Goal: Transaction & Acquisition: Purchase product/service

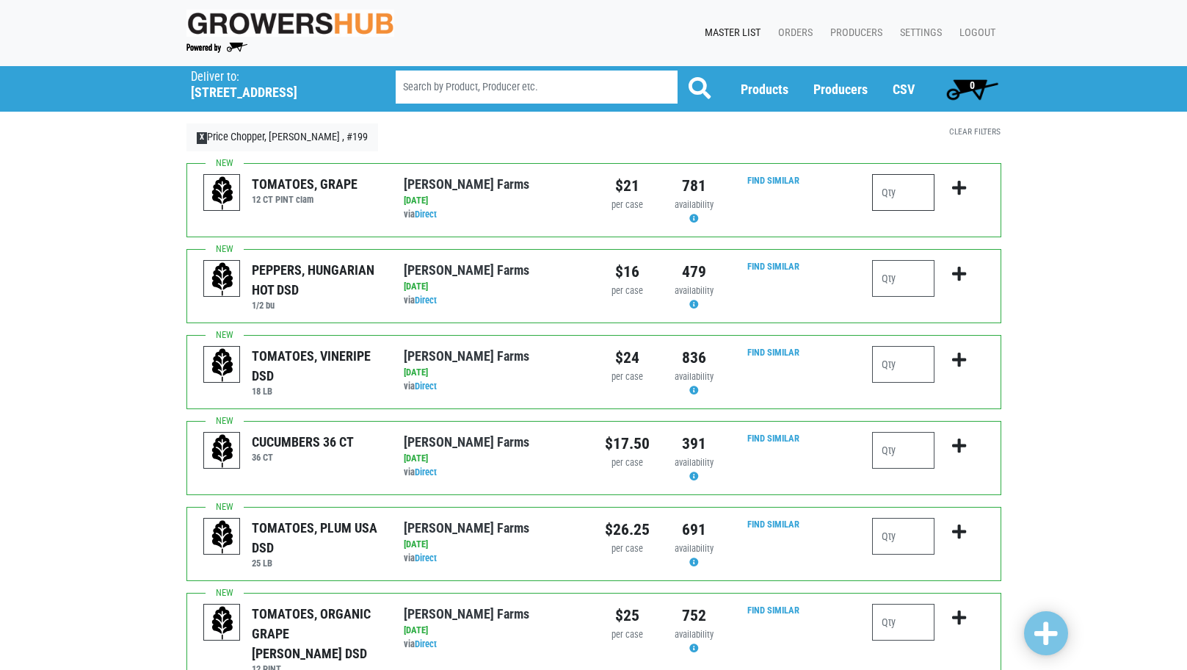
click at [895, 192] on input "number" at bounding box center [903, 192] width 62 height 37
type input "1"
click at [931, 446] on input "number" at bounding box center [903, 450] width 62 height 37
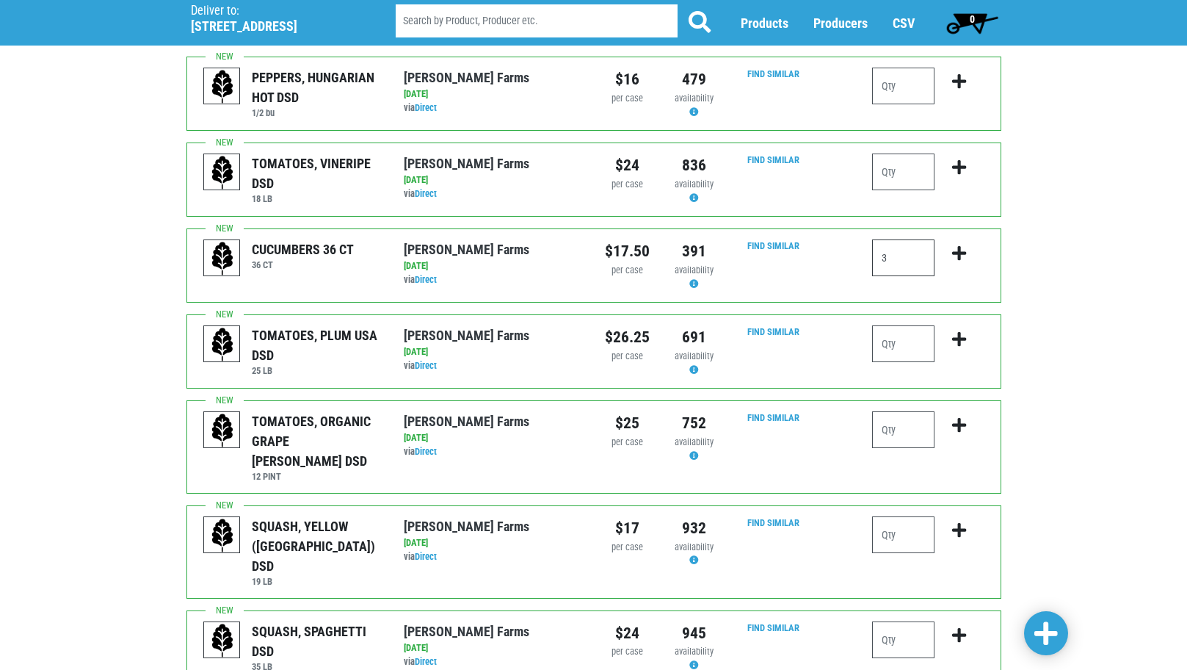
scroll to position [294, 0]
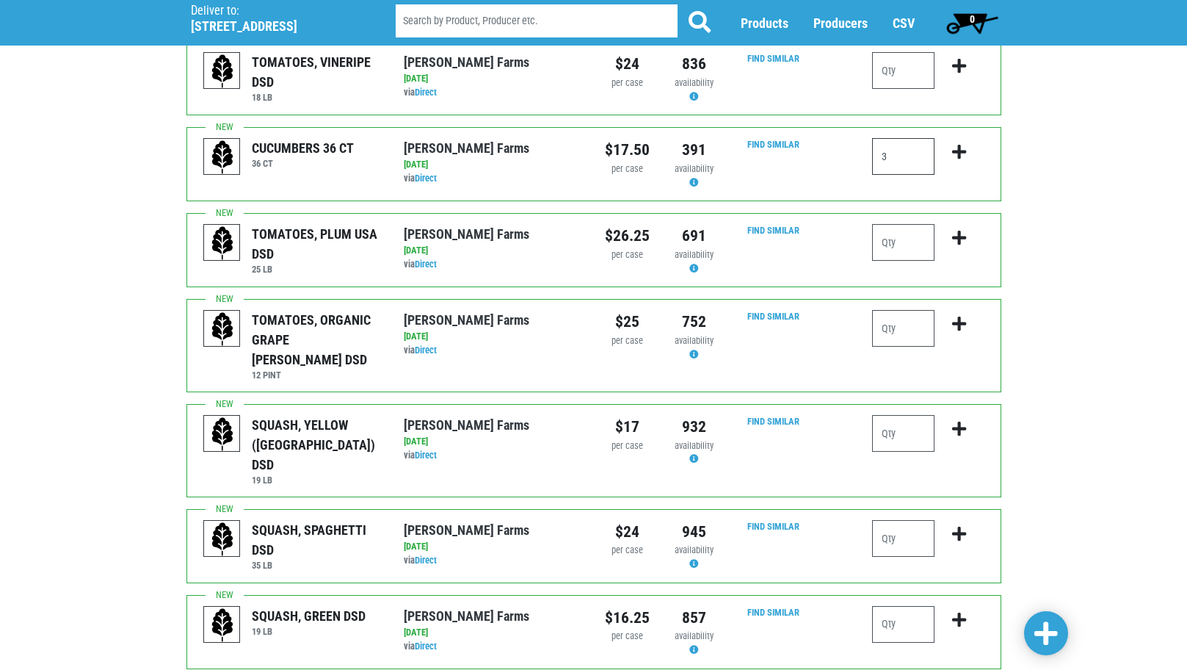
type input "3"
click at [914, 606] on input "number" at bounding box center [903, 624] width 62 height 37
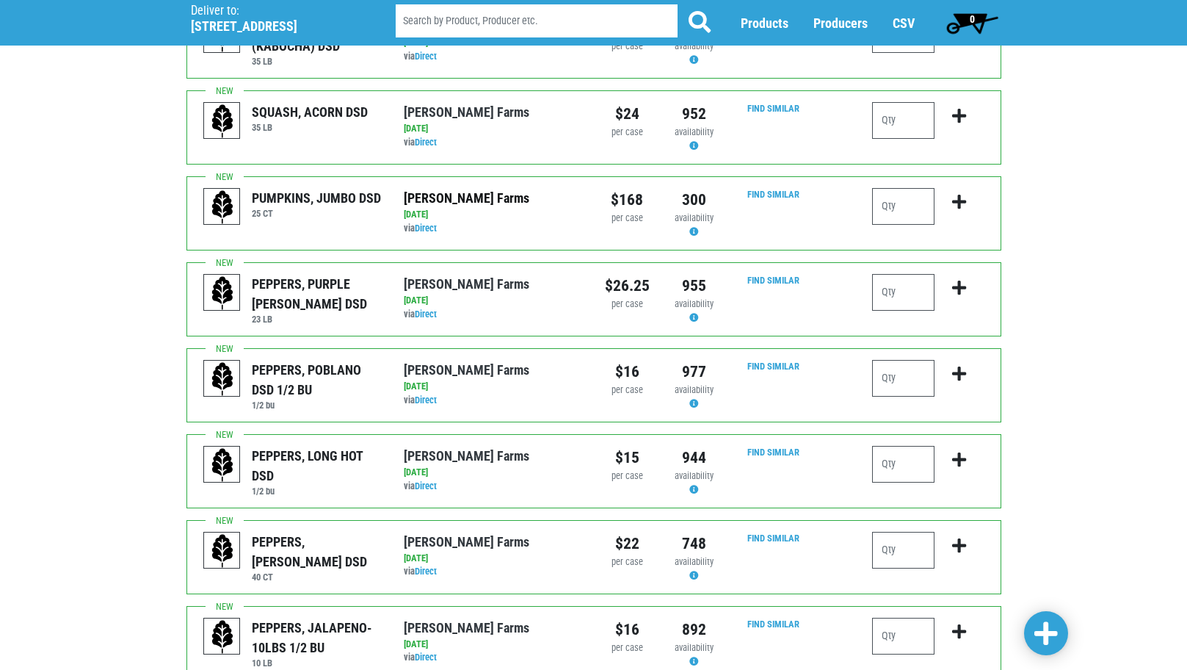
scroll to position [1101, 0]
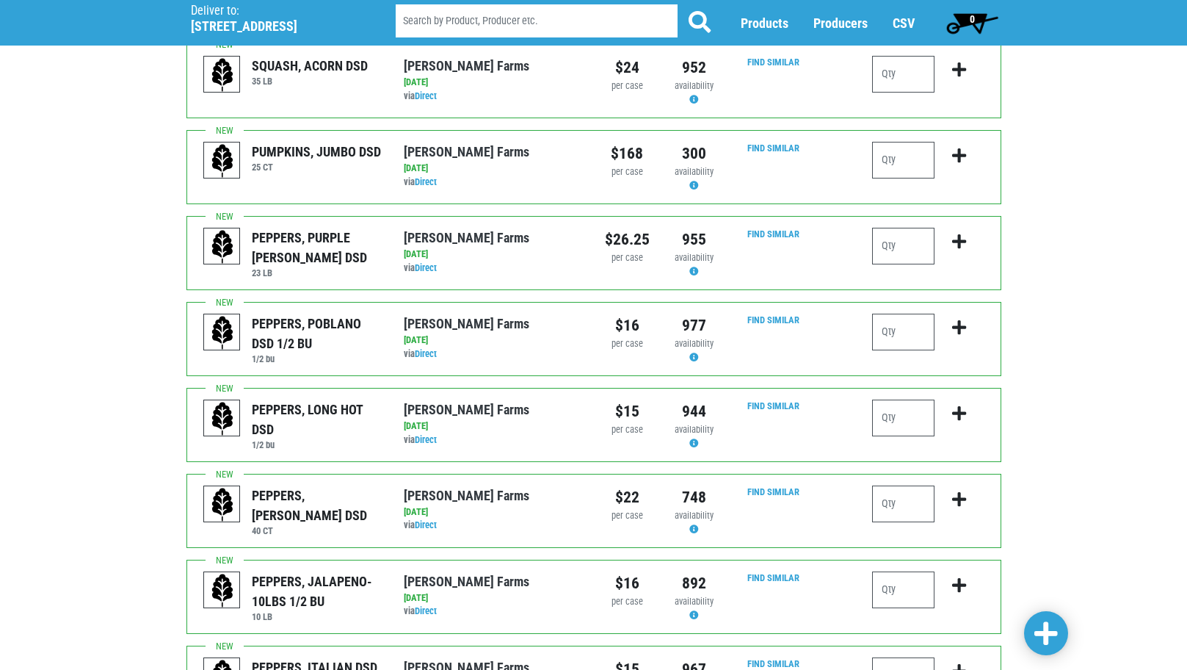
type input "1"
click at [886, 485] on input "number" at bounding box center [903, 503] width 62 height 37
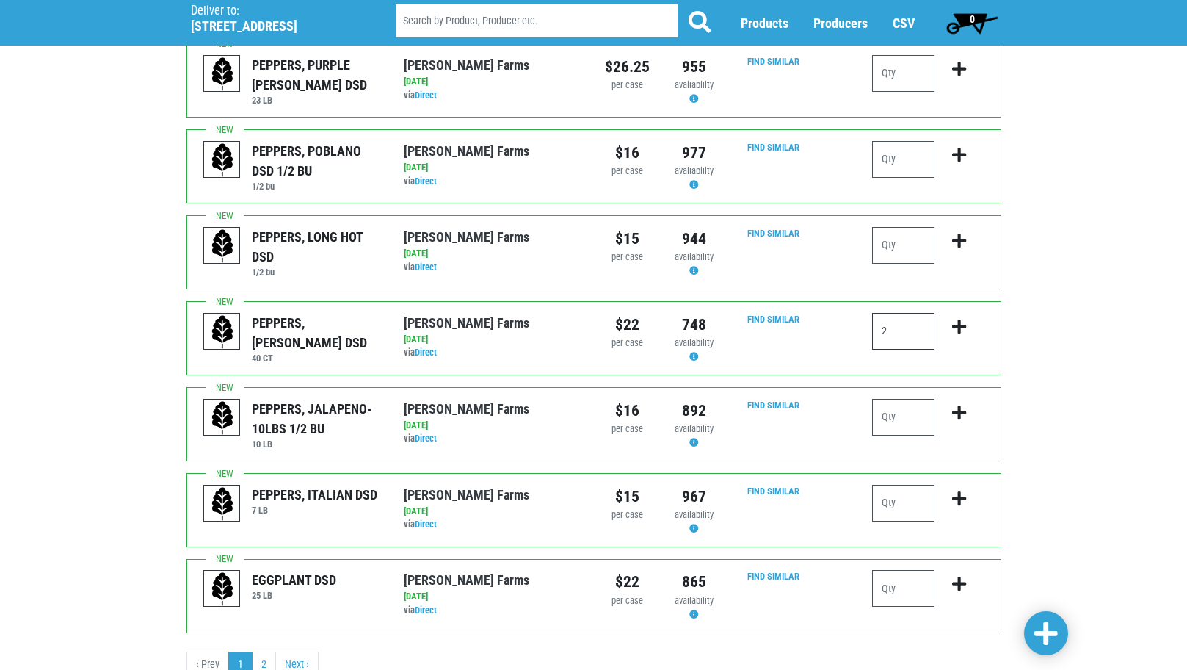
scroll to position [1292, 0]
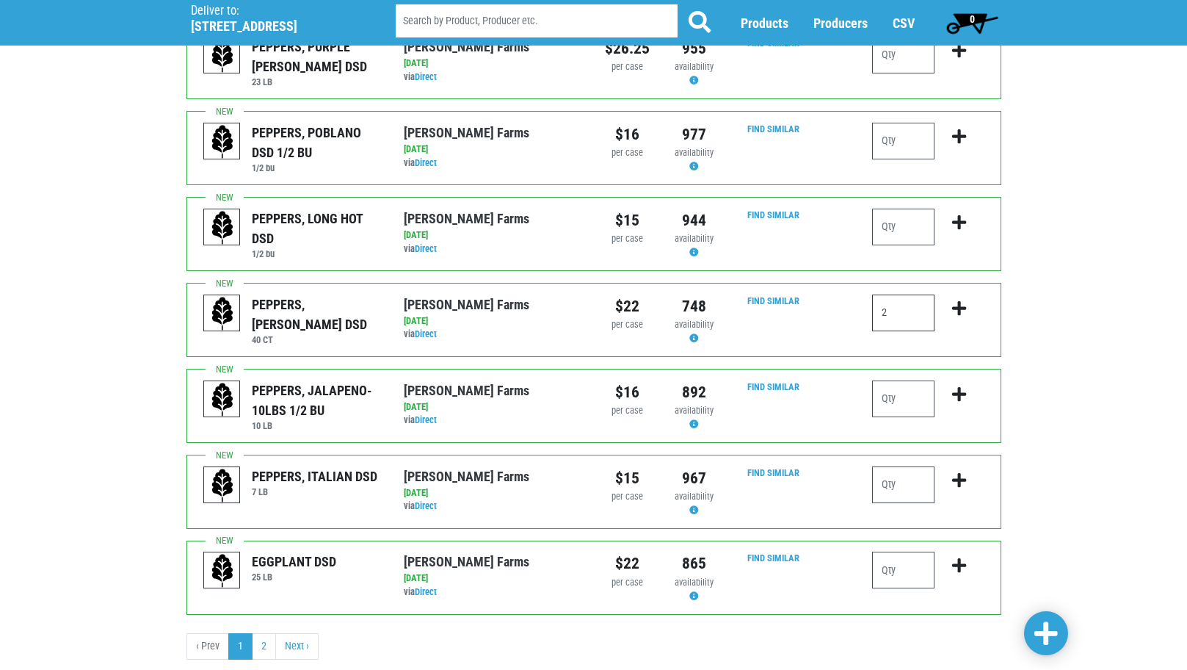
type input "2"
click at [1036, 636] on span at bounding box center [1046, 633] width 23 height 26
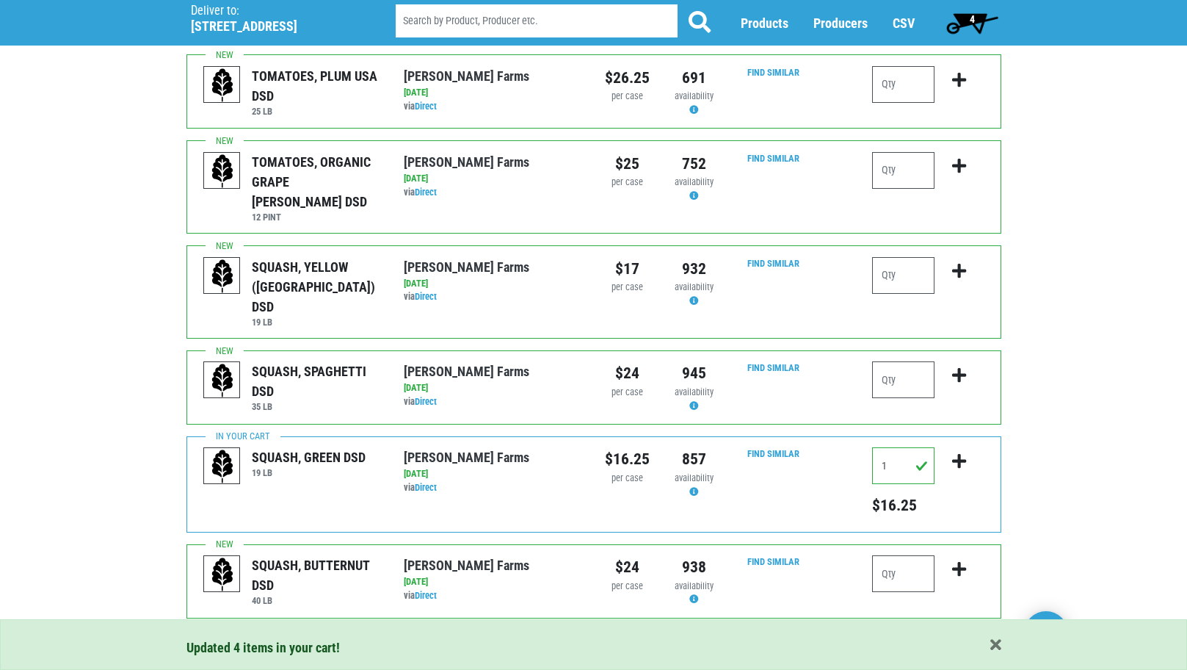
scroll to position [256, 0]
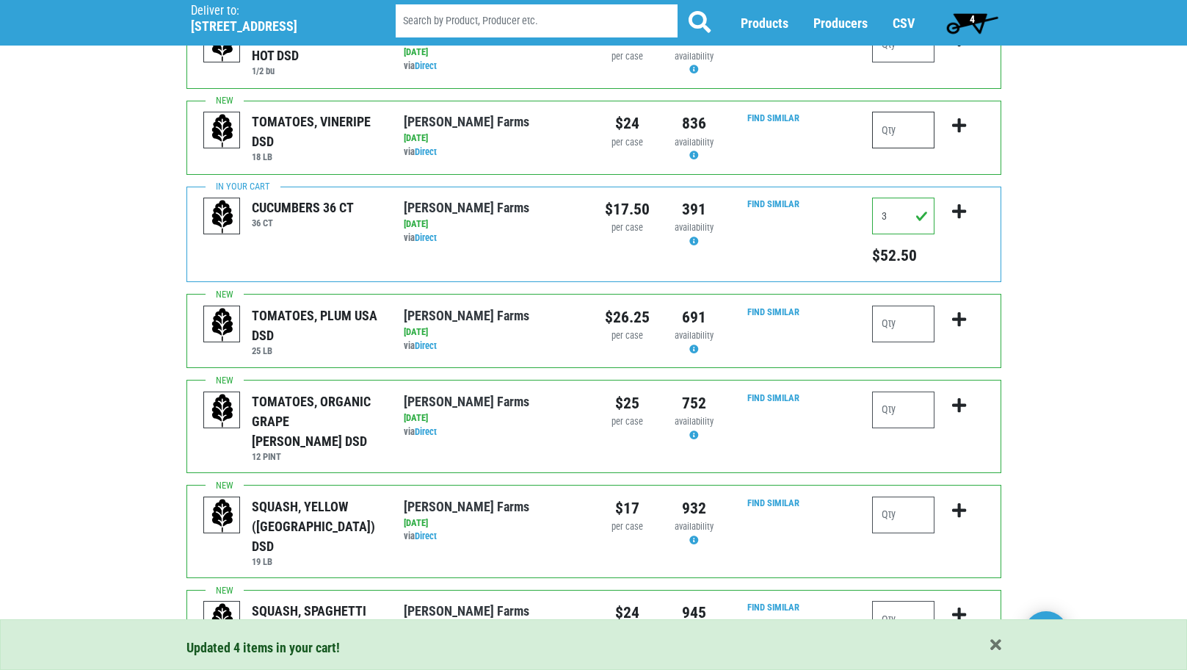
click at [894, 132] on input "number" at bounding box center [903, 130] width 62 height 37
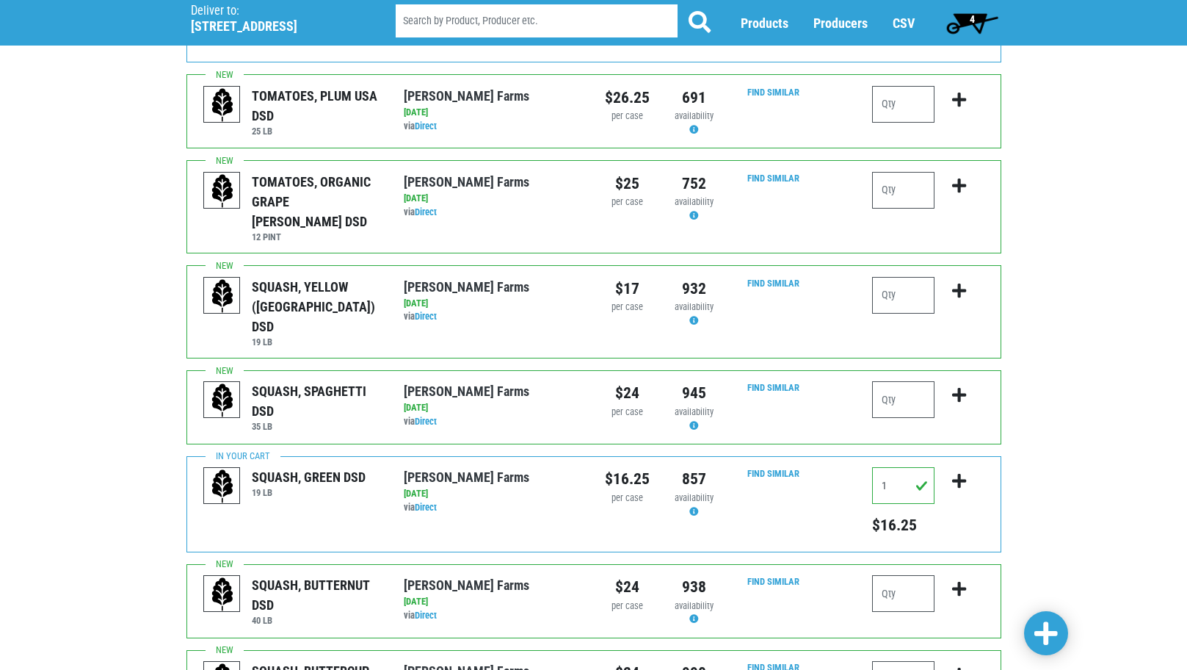
scroll to position [477, 0]
click at [1054, 634] on span at bounding box center [1046, 633] width 23 height 26
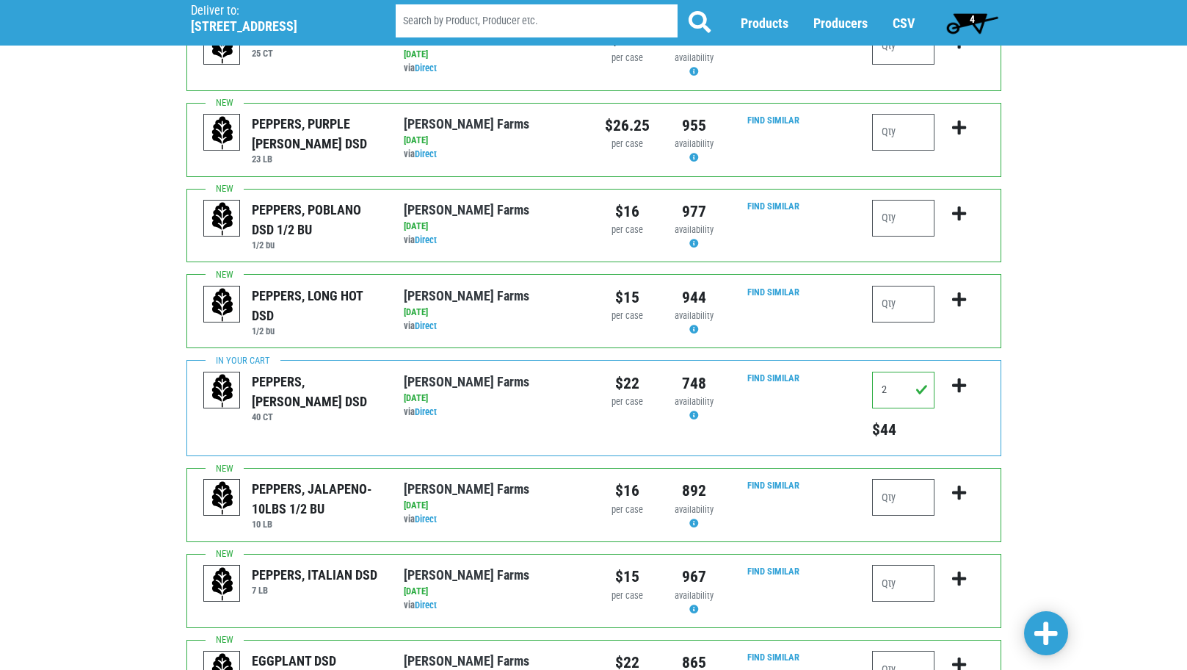
scroll to position [1380, 0]
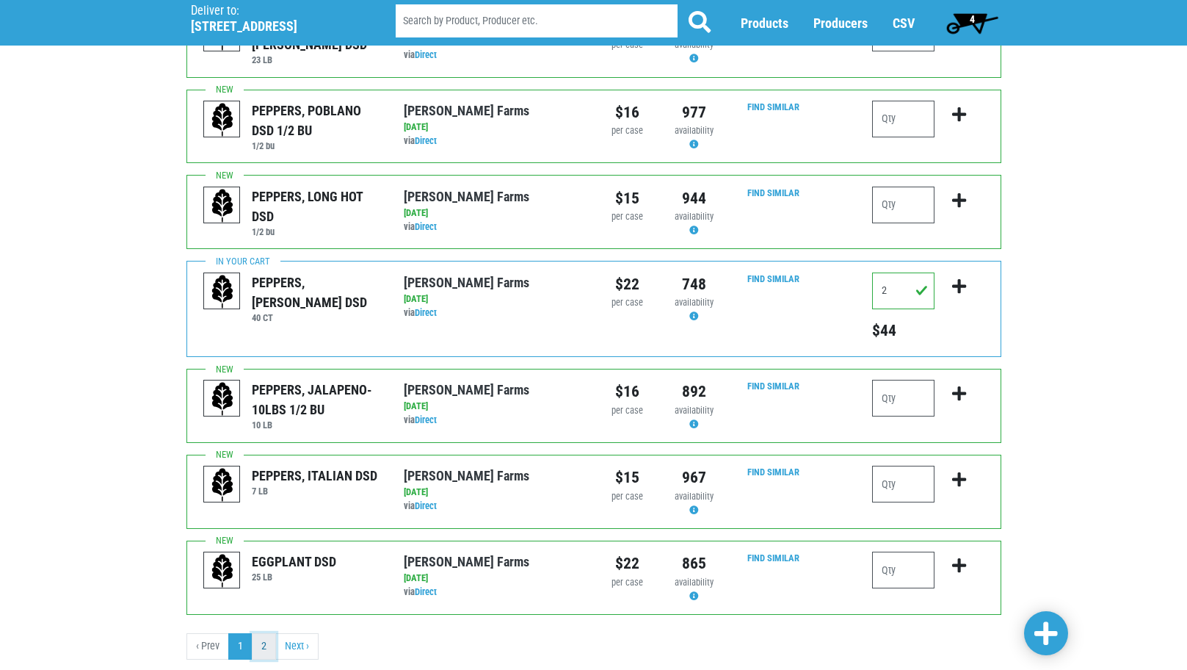
click at [258, 633] on link "2" at bounding box center [264, 646] width 24 height 26
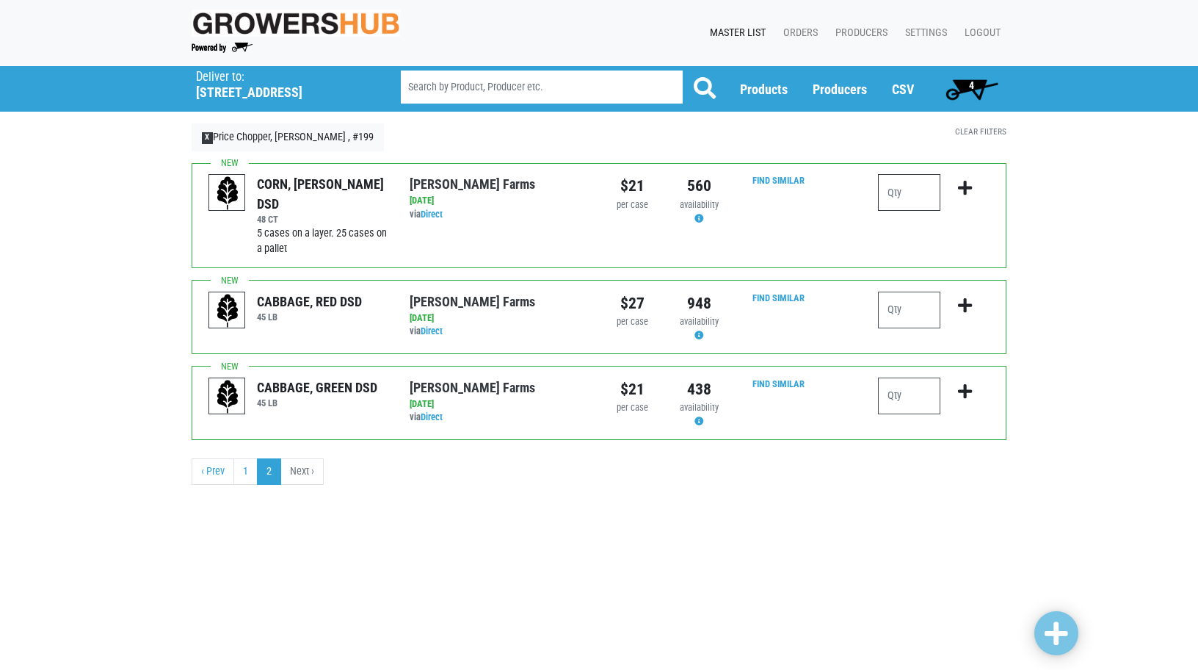
click at [913, 194] on input "number" at bounding box center [909, 192] width 62 height 37
type input "10"
click at [1055, 629] on span at bounding box center [1056, 633] width 23 height 26
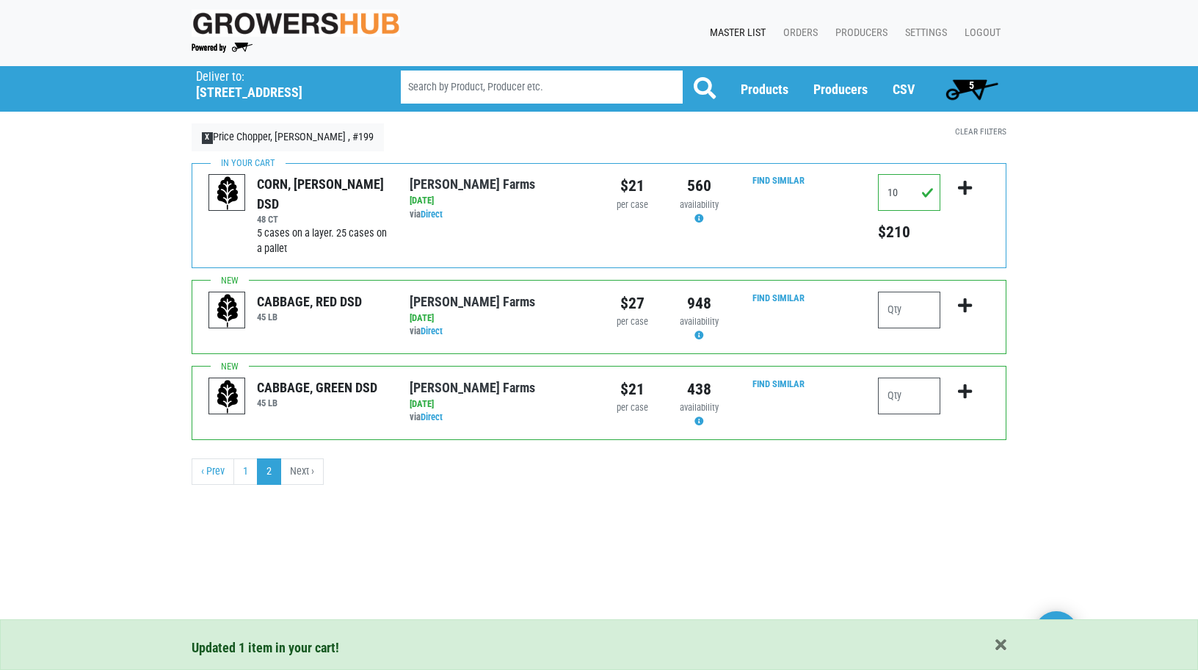
click at [963, 92] on span "5" at bounding box center [971, 88] width 65 height 29
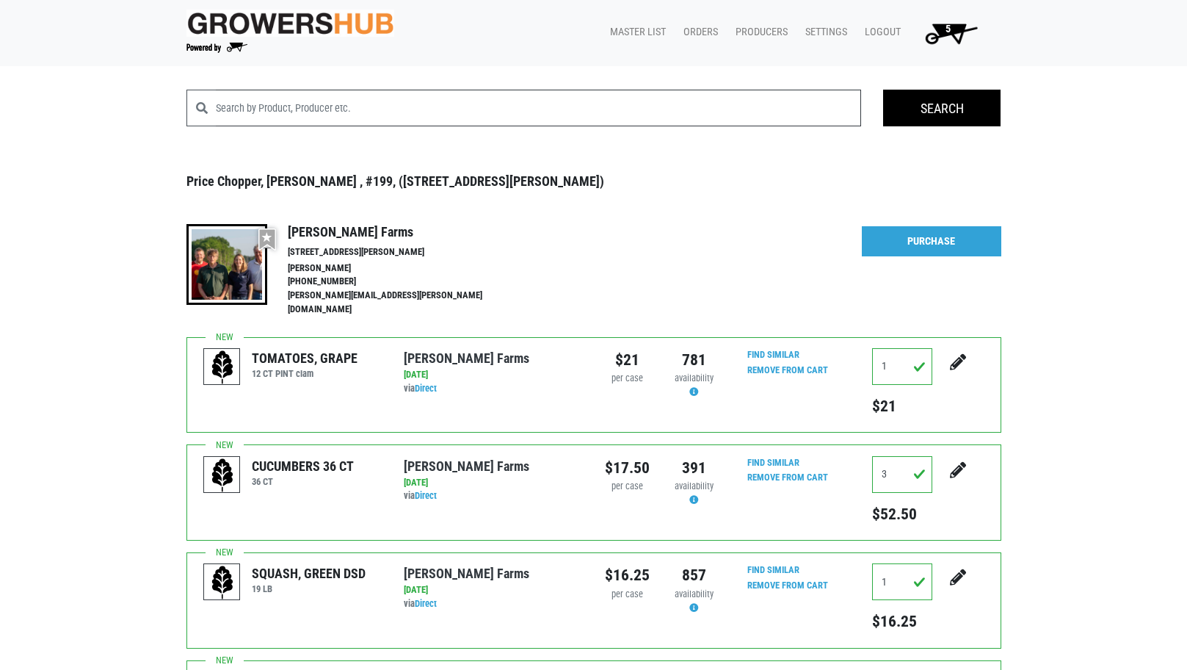
click at [246, 111] on input "search" at bounding box center [539, 108] width 646 height 37
type input "vine ripe"
click button at bounding box center [0, 0] width 0 height 0
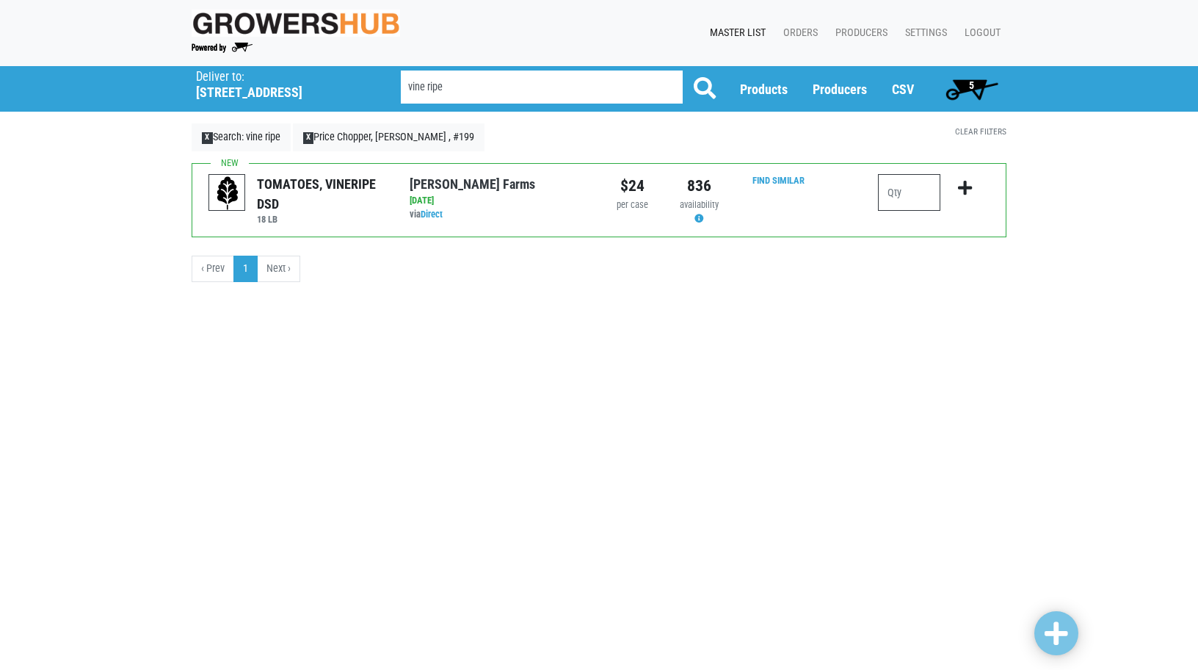
click at [896, 175] on input "number" at bounding box center [909, 192] width 62 height 37
type input "1"
click at [964, 187] on icon "submit" at bounding box center [965, 188] width 14 height 16
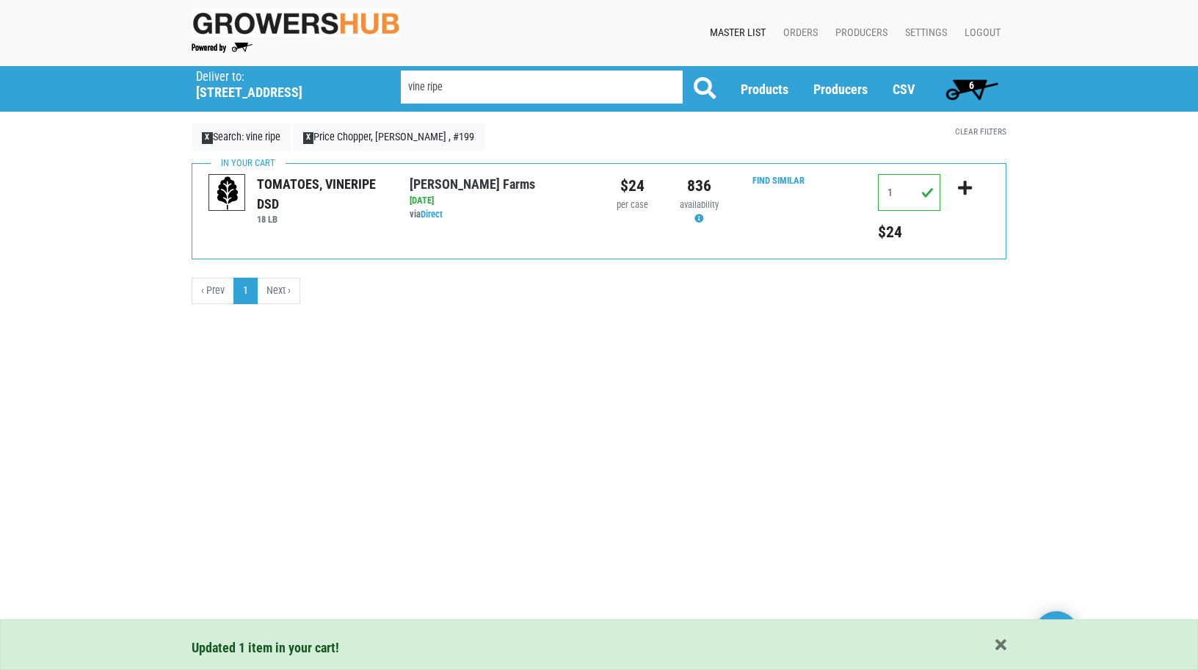
click at [983, 90] on span "6" at bounding box center [971, 88] width 65 height 29
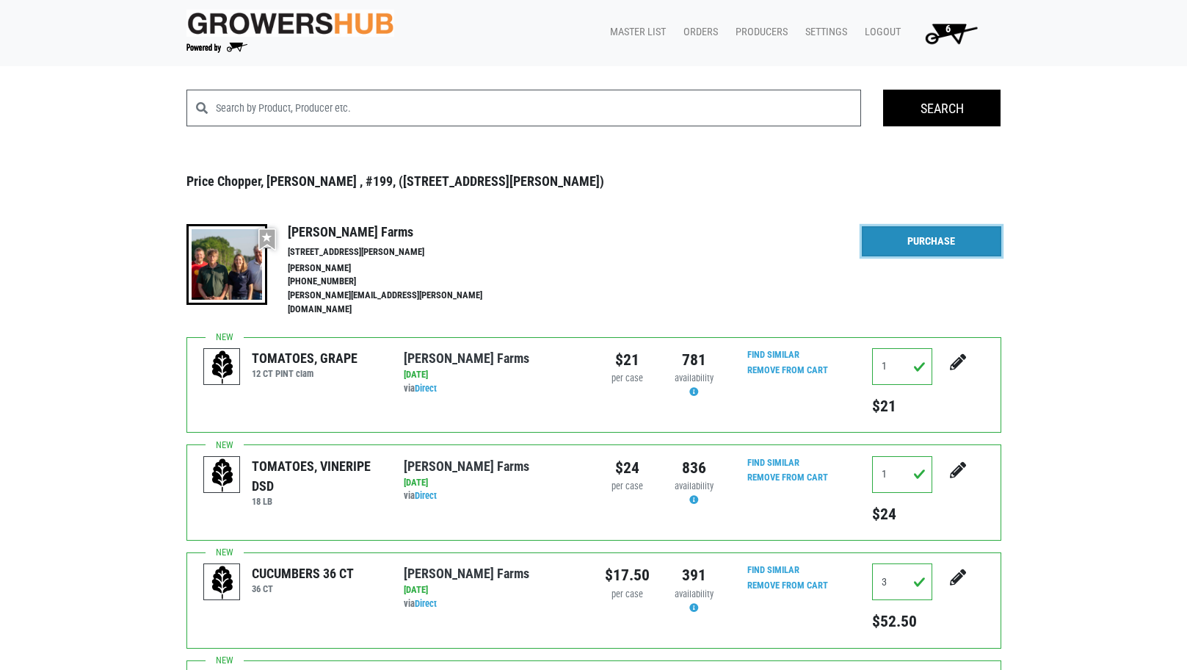
click at [955, 231] on link "Purchase" at bounding box center [932, 241] width 140 height 31
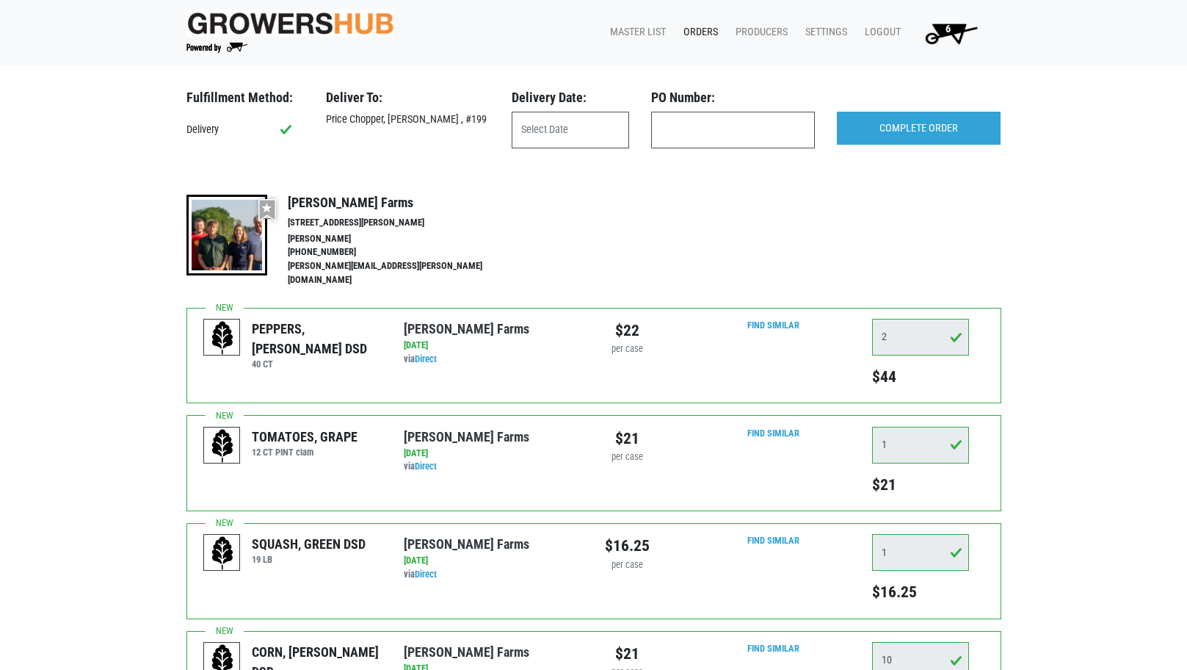
click at [507, 125] on div at bounding box center [571, 130] width 140 height 37
click at [523, 125] on input "text" at bounding box center [570, 130] width 117 height 37
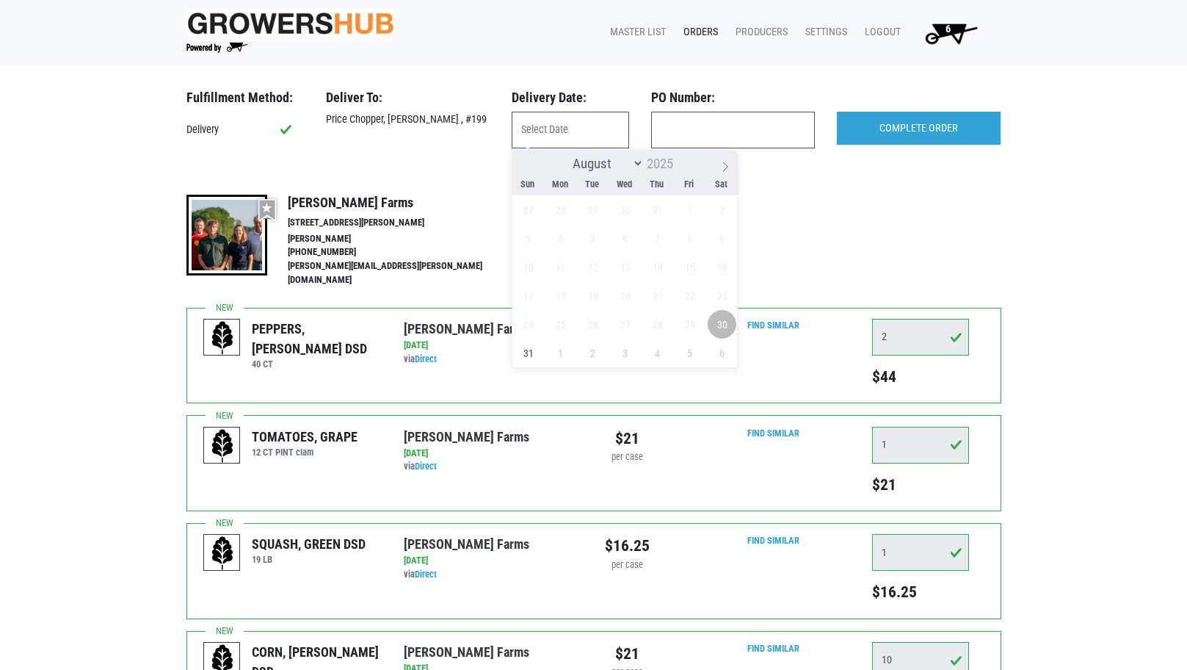
click at [718, 327] on span "30" at bounding box center [722, 324] width 29 height 29
type input "[DATE]"
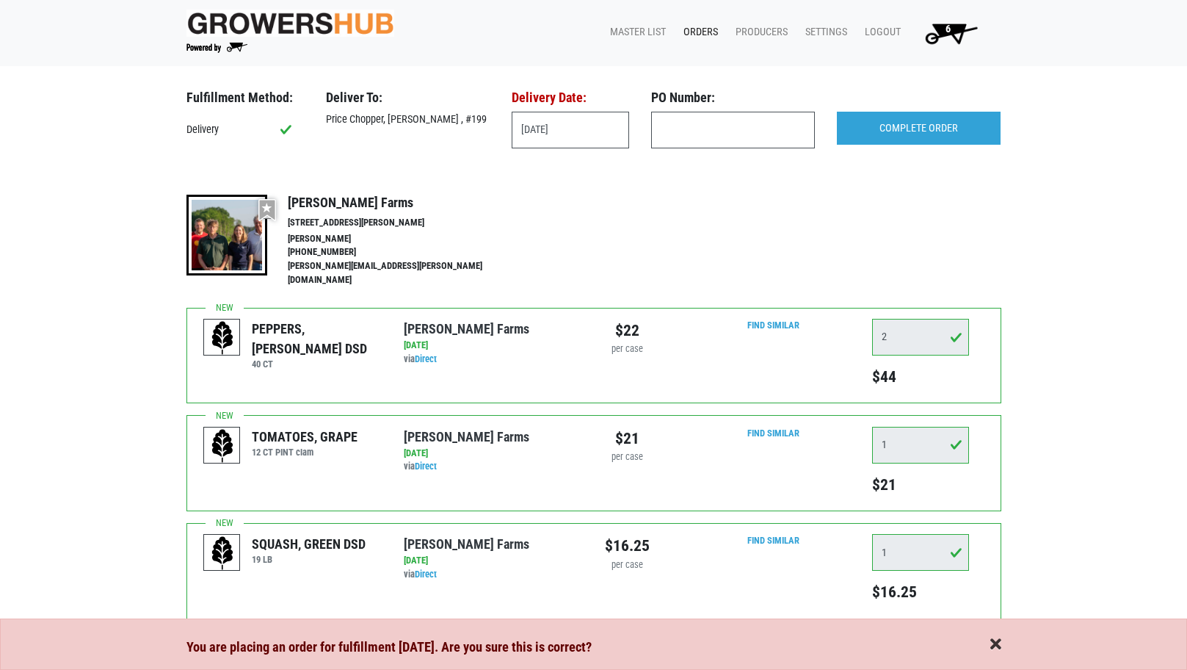
click at [999, 648] on span "button" at bounding box center [996, 645] width 11 height 16
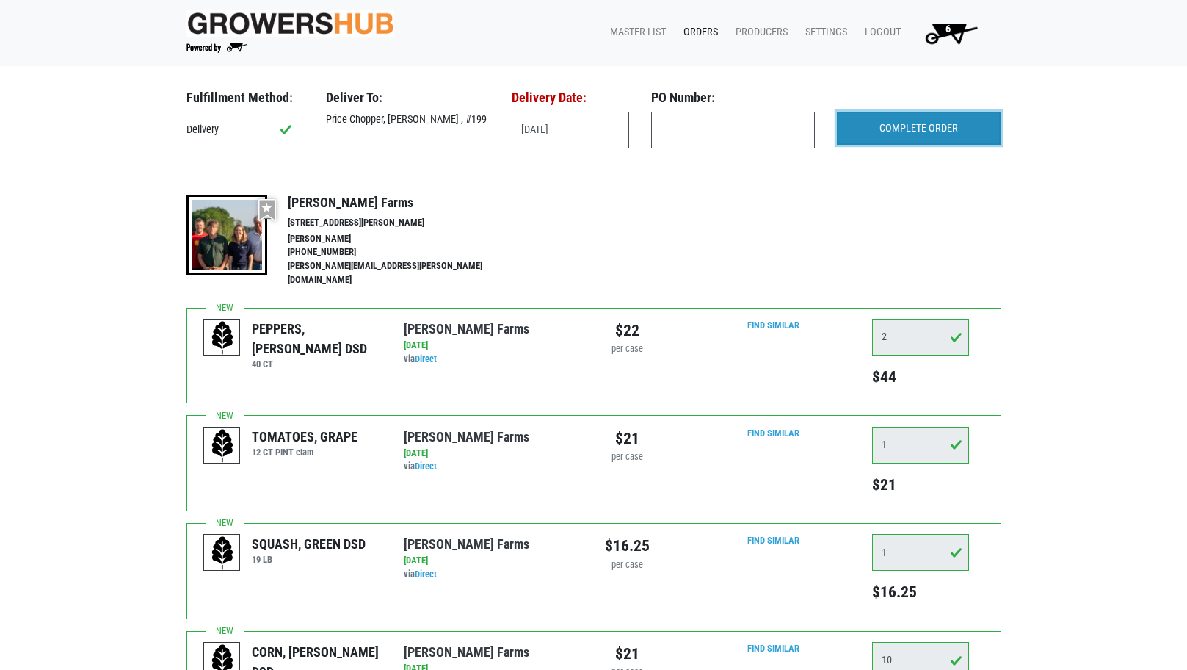
click at [919, 123] on input "COMPLETE ORDER" at bounding box center [919, 129] width 164 height 34
